Goal: Task Accomplishment & Management: Use online tool/utility

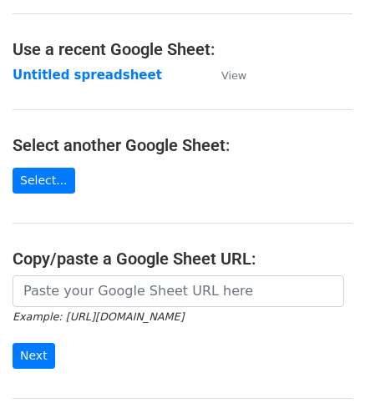
scroll to position [74, 0]
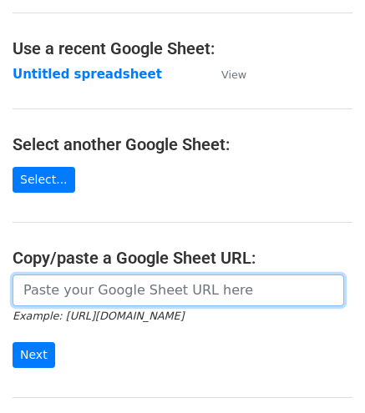
click at [108, 291] on input "url" at bounding box center [179, 291] width 332 height 32
paste input "https://docs.google.com/spreadsheets/d/1uQvir3vgDKcI_c-vr8g6ndcGLyR4koZdyWYYpDK…"
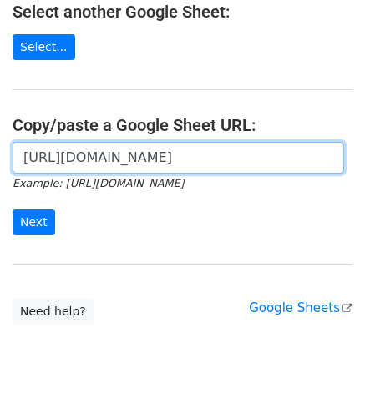
scroll to position [236, 0]
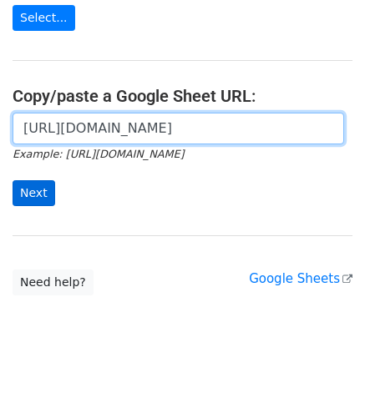
type input "https://docs.google.com/spreadsheets/d/1uQvir3vgDKcI_c-vr8g6ndcGLyR4koZdyWYYpDK…"
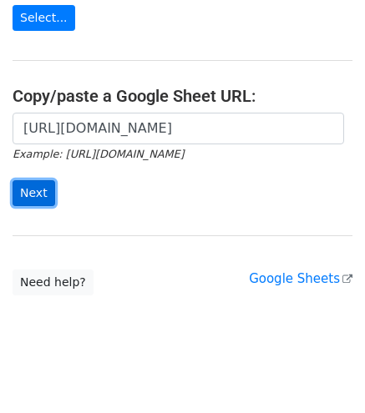
click at [37, 193] on input "Next" at bounding box center [34, 193] width 43 height 26
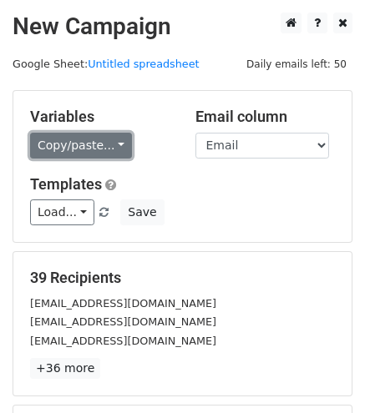
click at [90, 144] on link "Copy/paste..." at bounding box center [81, 146] width 102 height 26
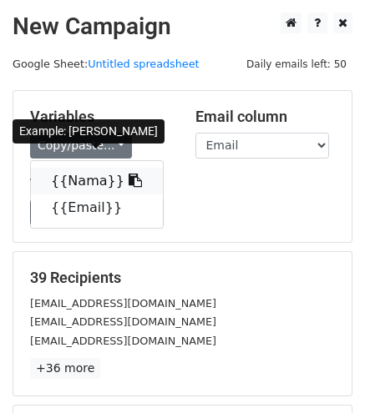
click at [99, 181] on link "{{Nama}}" at bounding box center [97, 181] width 132 height 27
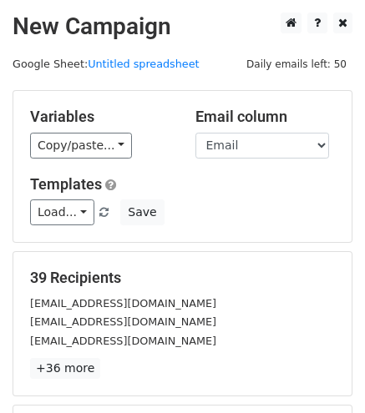
scroll to position [232, 0]
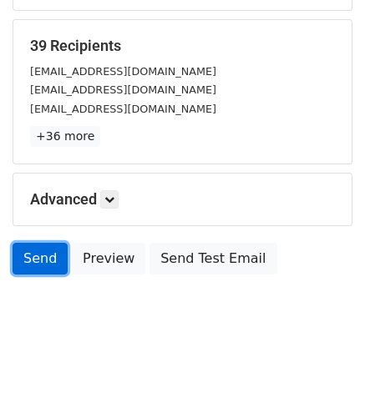
click at [55, 249] on link "Send" at bounding box center [40, 259] width 55 height 32
